Goal: Transaction & Acquisition: Book appointment/travel/reservation

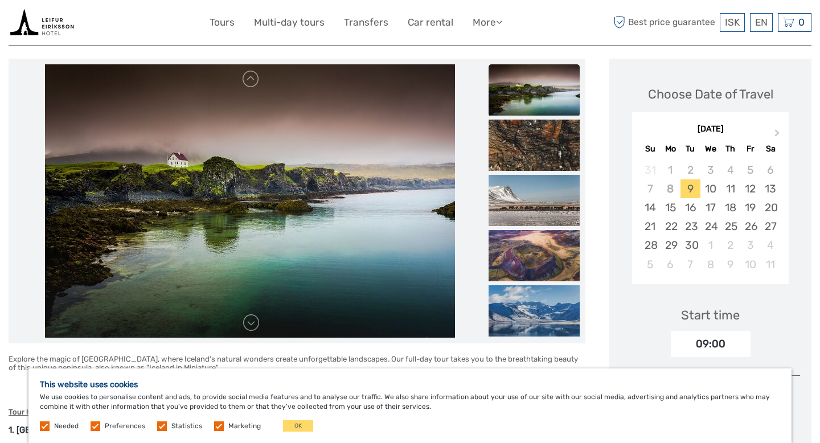
scroll to position [139, 0]
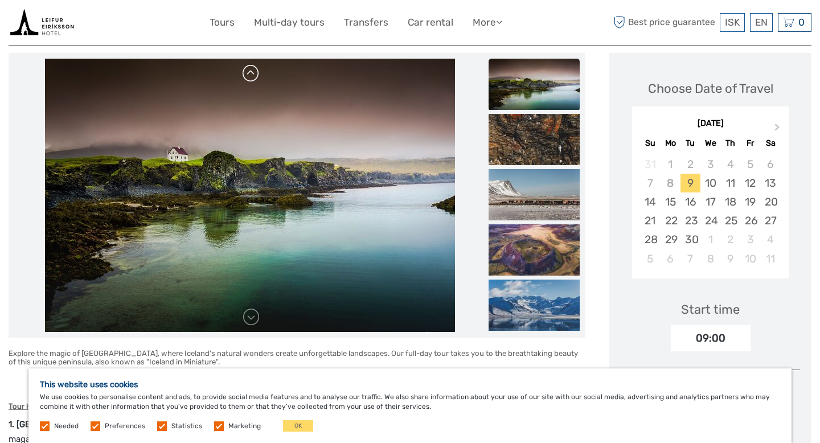
click at [252, 69] on link at bounding box center [251, 73] width 18 height 18
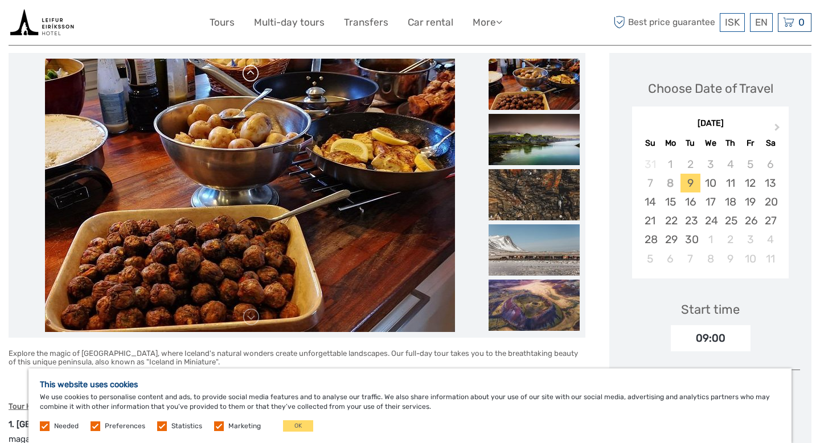
click at [252, 70] on link at bounding box center [251, 73] width 18 height 18
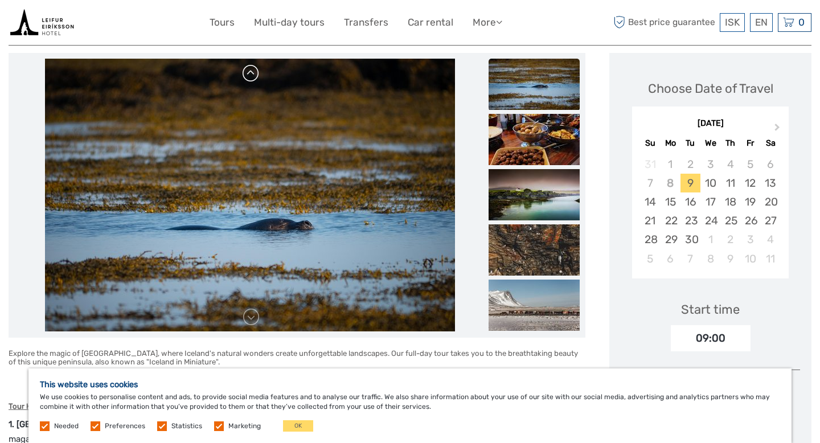
click at [253, 70] on link at bounding box center [251, 73] width 18 height 18
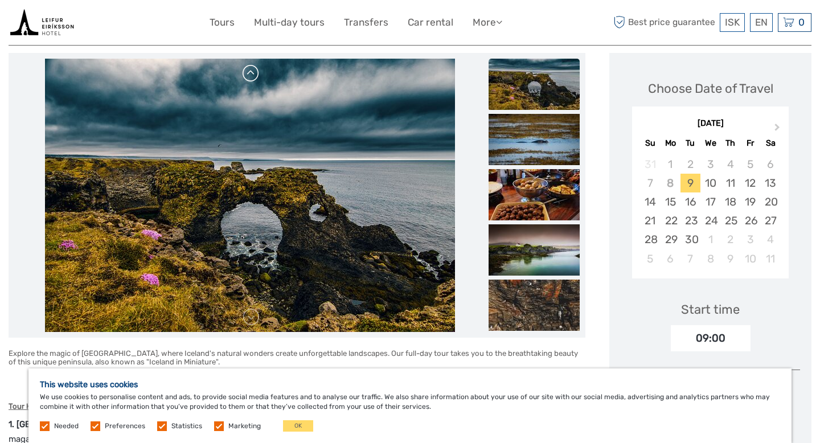
click at [253, 70] on link at bounding box center [251, 73] width 18 height 18
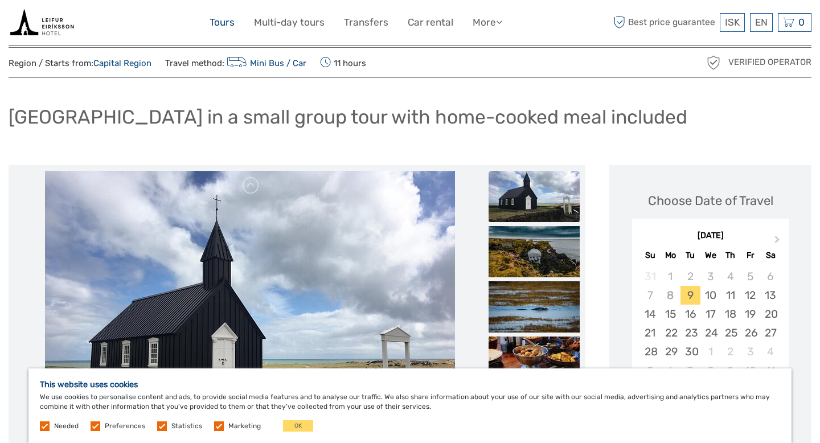
scroll to position [21, 0]
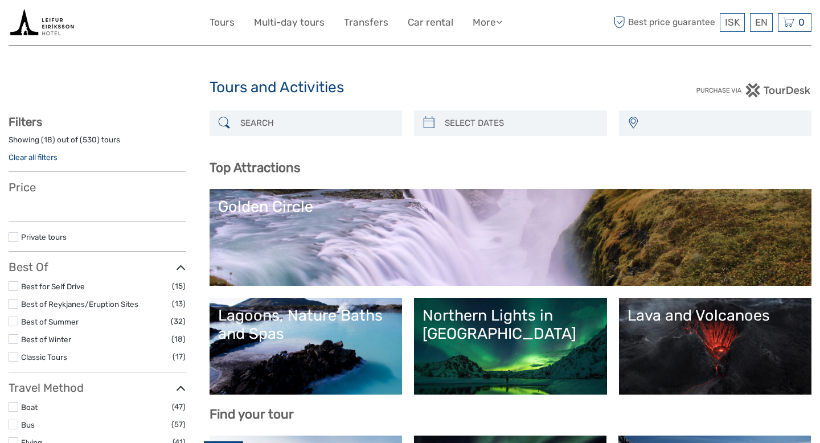
select select
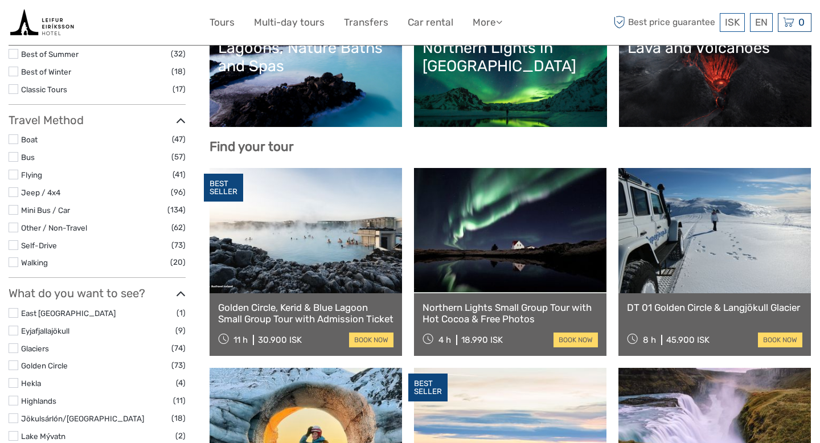
select select
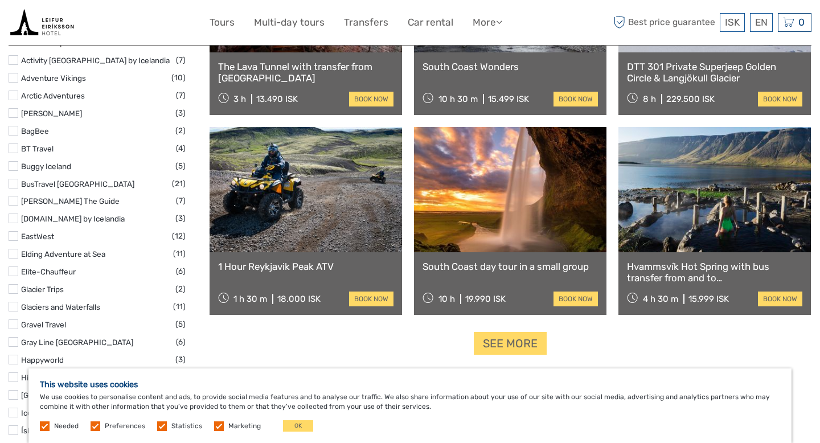
scroll to position [1382, 0]
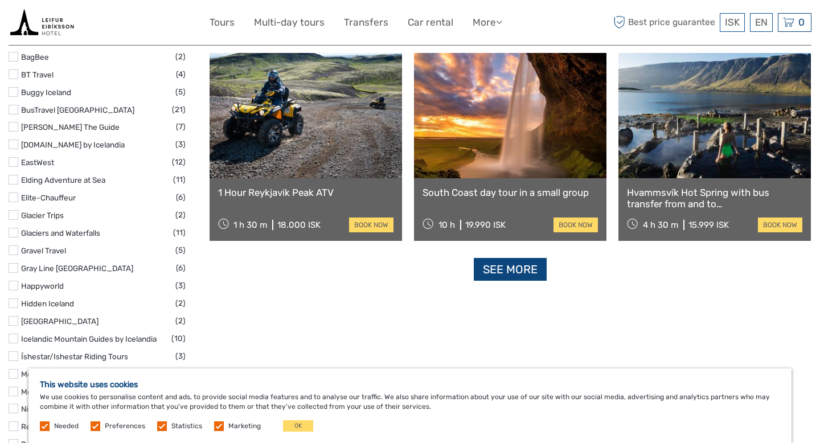
click at [529, 277] on link "See more" at bounding box center [510, 269] width 73 height 23
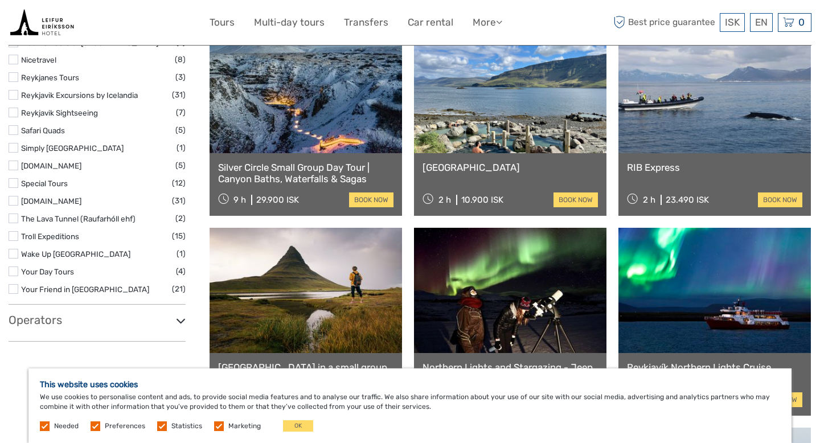
scroll to position [1732, 0]
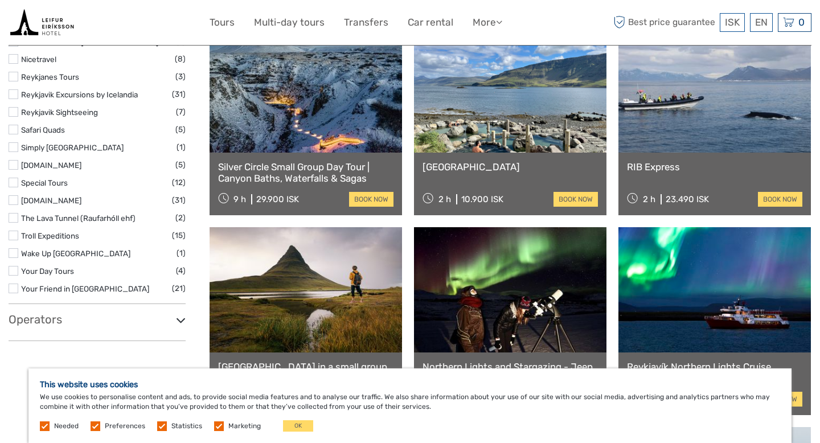
click at [359, 165] on link "Silver Circle Small Group Day Tour | Canyon Baths, Waterfalls & Sagas" at bounding box center [305, 172] width 175 height 23
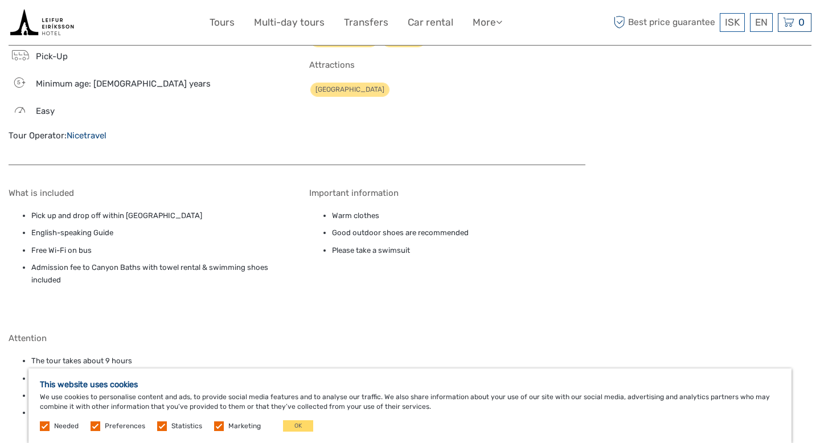
scroll to position [1577, 0]
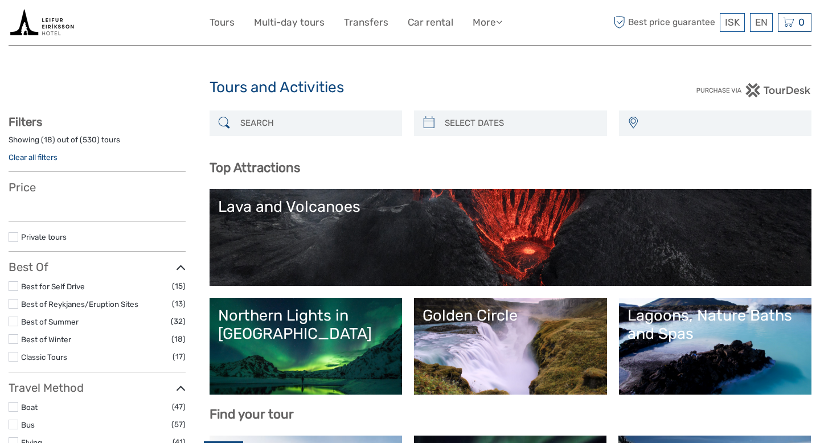
select select
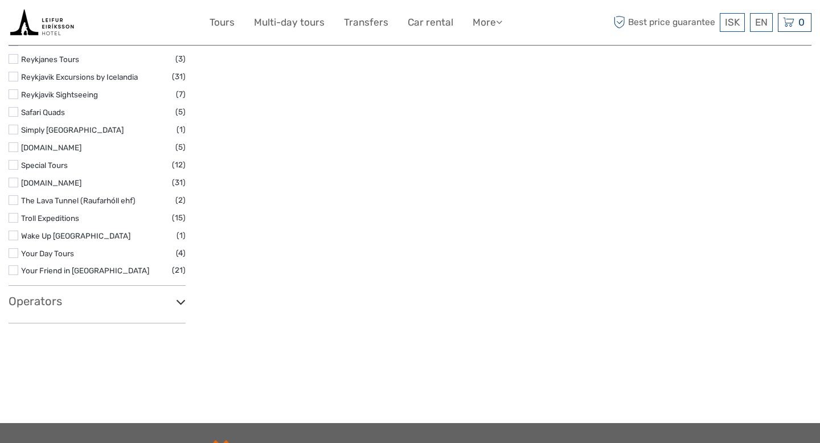
select select
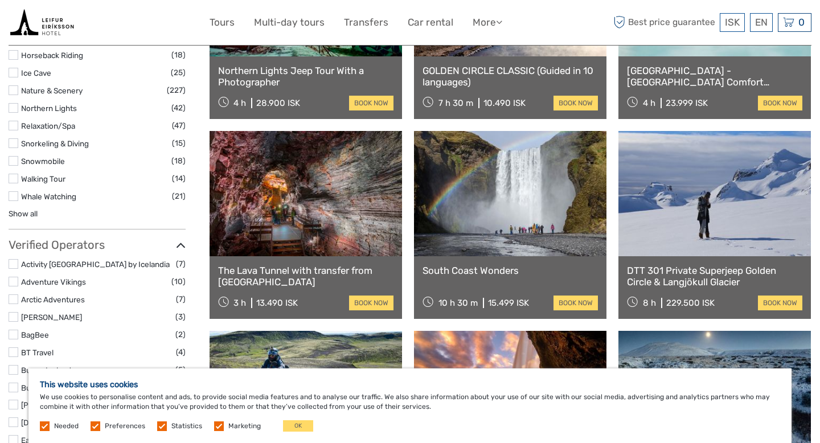
scroll to position [1103, 0]
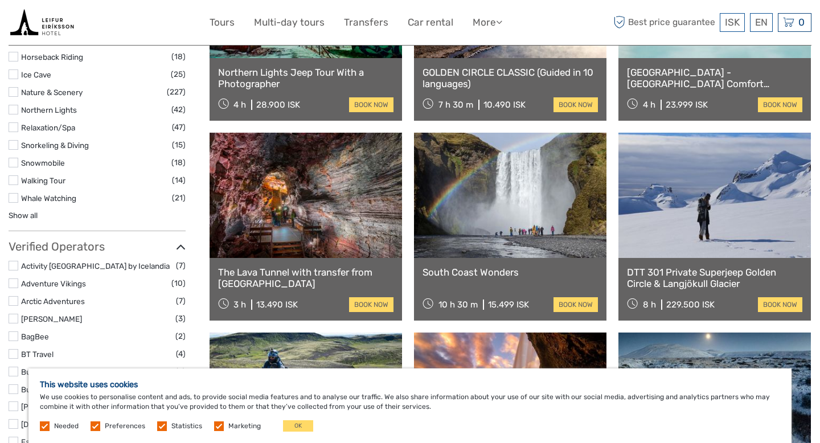
click at [52, 24] on img at bounding box center [42, 23] width 67 height 28
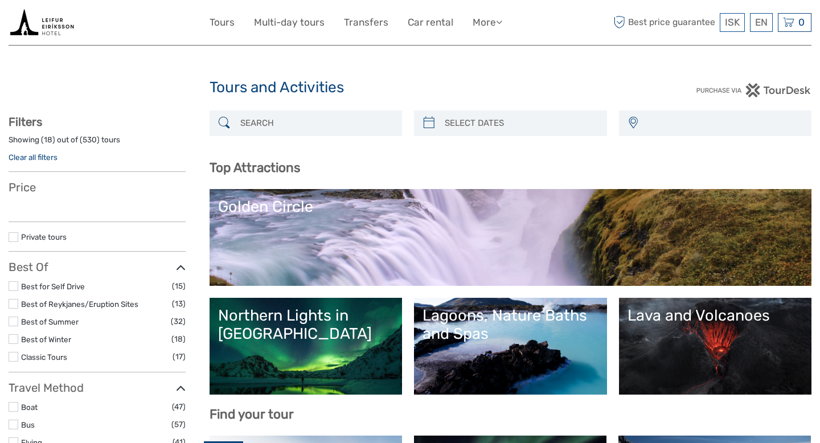
select select
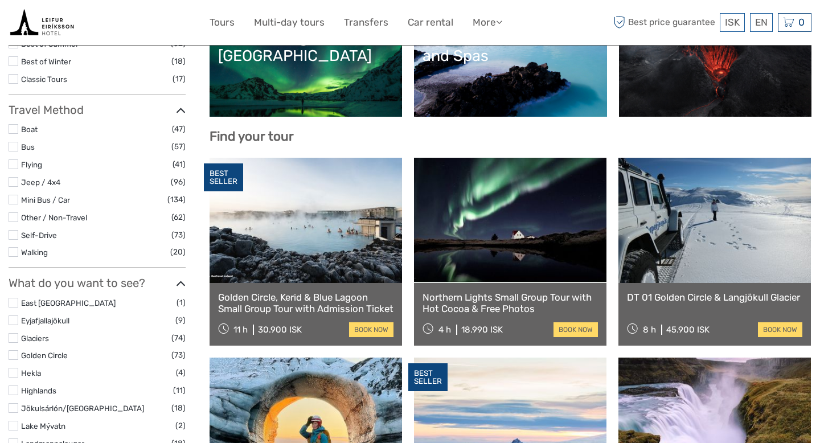
select select
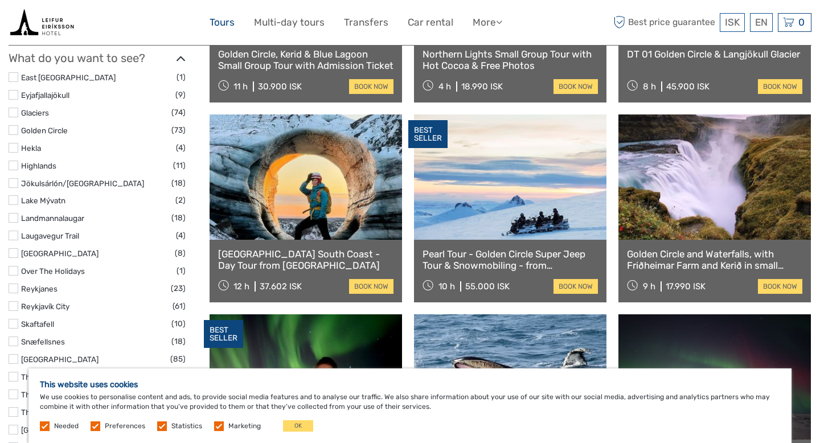
click at [221, 23] on link "Tours" at bounding box center [222, 22] width 25 height 17
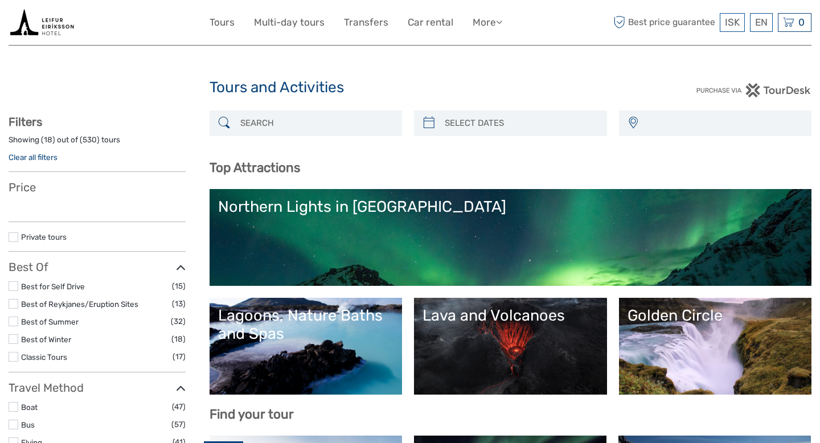
select select
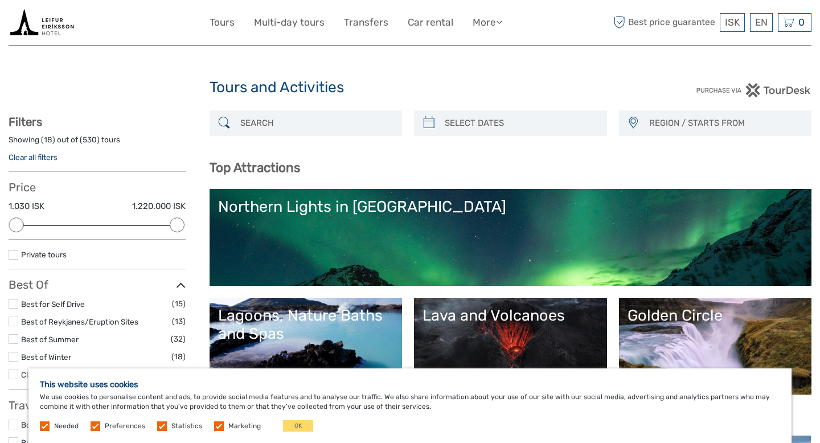
click at [61, 28] on img at bounding box center [42, 23] width 67 height 28
